Goal: Information Seeking & Learning: Learn about a topic

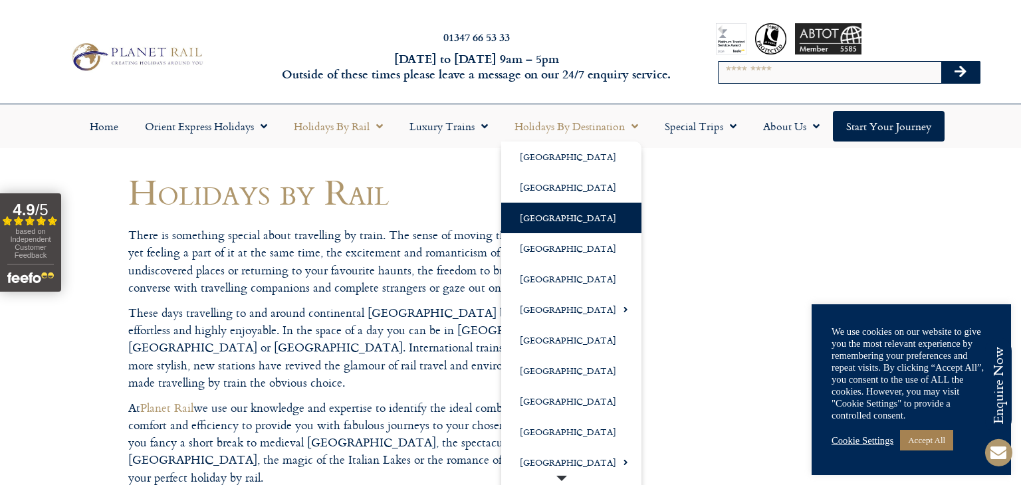
click at [543, 209] on link "[GEOGRAPHIC_DATA]" at bounding box center [571, 218] width 140 height 31
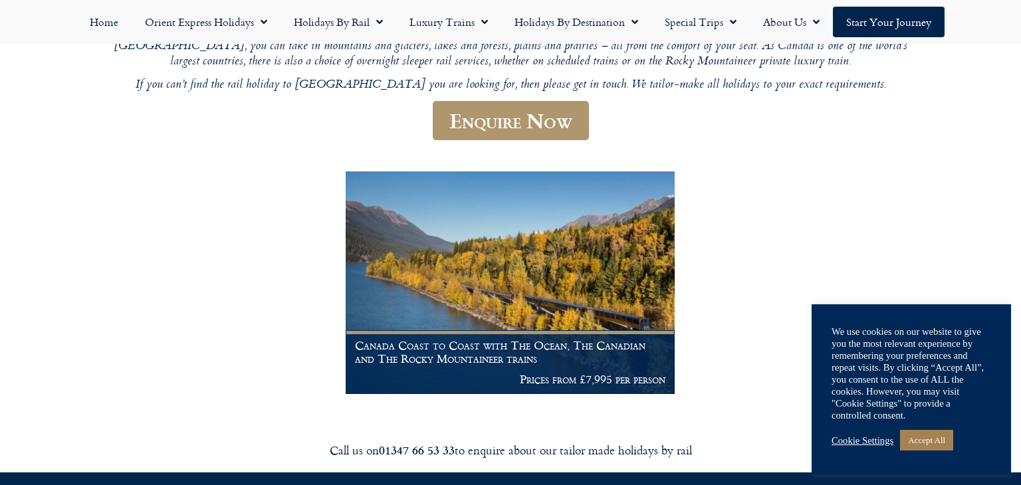
scroll to position [308, 0]
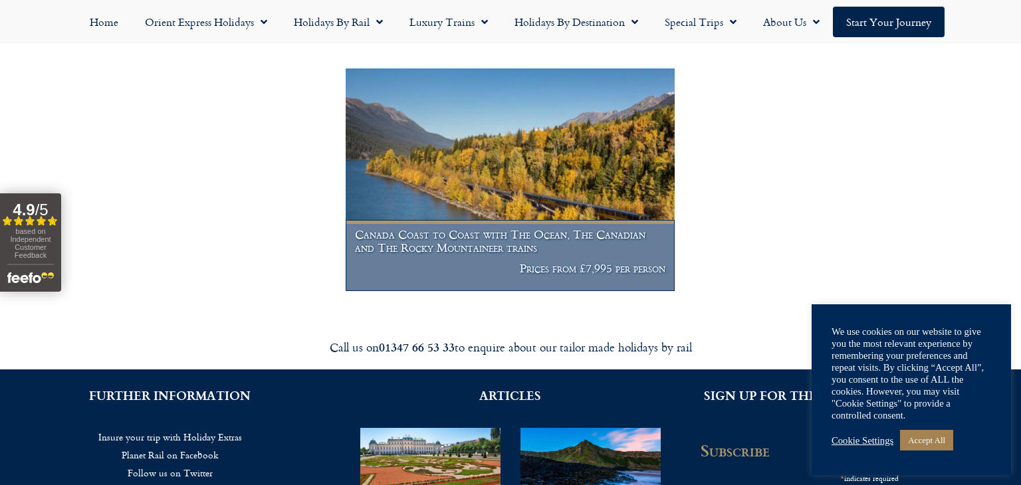
click at [494, 244] on h1 "Canada Coast to Coast with The Ocean, The Canadian and The Rocky Mountaineer tr…" at bounding box center [510, 241] width 310 height 26
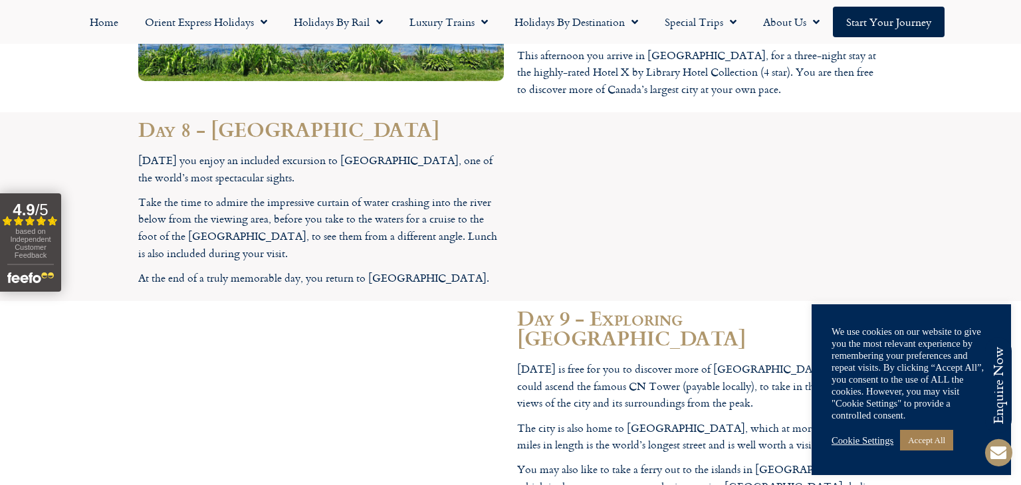
scroll to position [3747, 0]
